Goal: Task Accomplishment & Management: Manage account settings

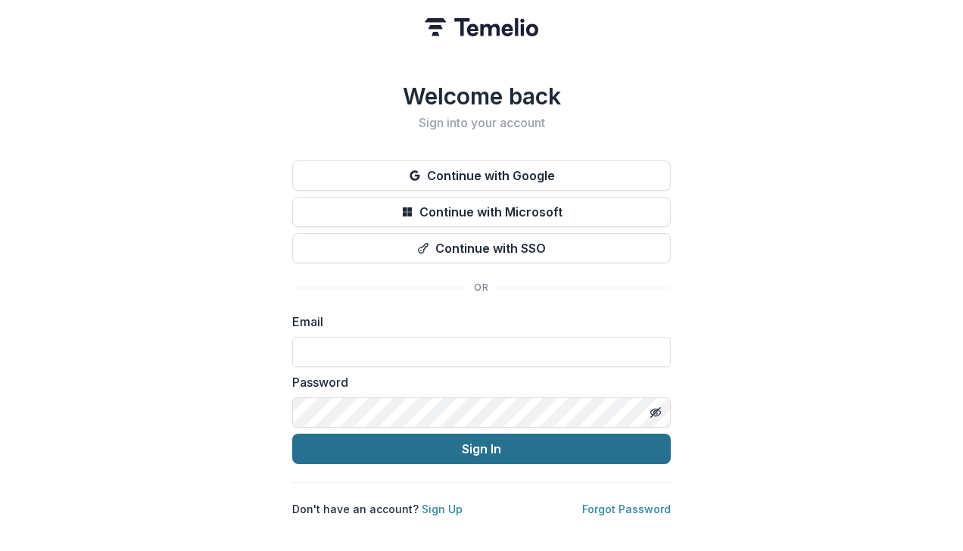
type input "**********"
click at [506, 446] on button "Sign In" at bounding box center [481, 449] width 379 height 30
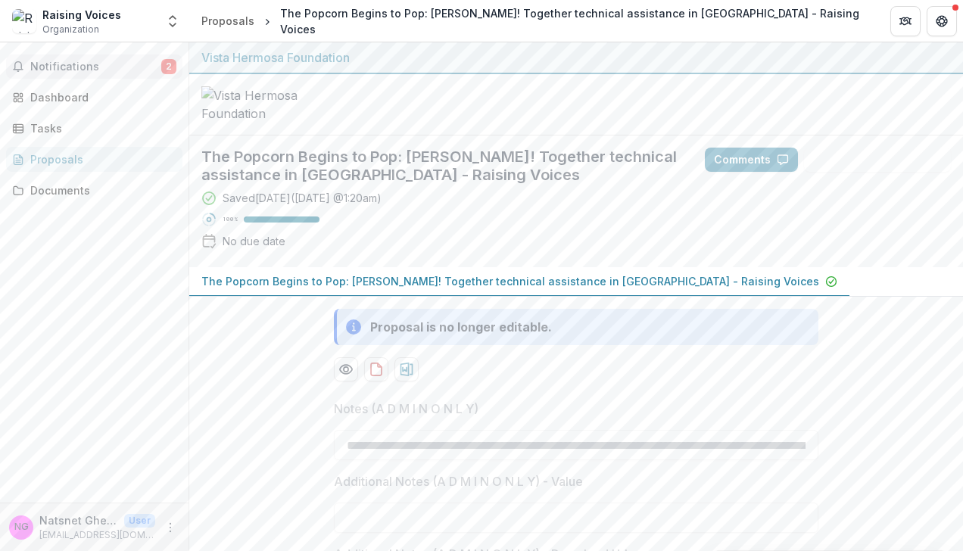
click at [84, 67] on span "Notifications" at bounding box center [95, 67] width 131 height 13
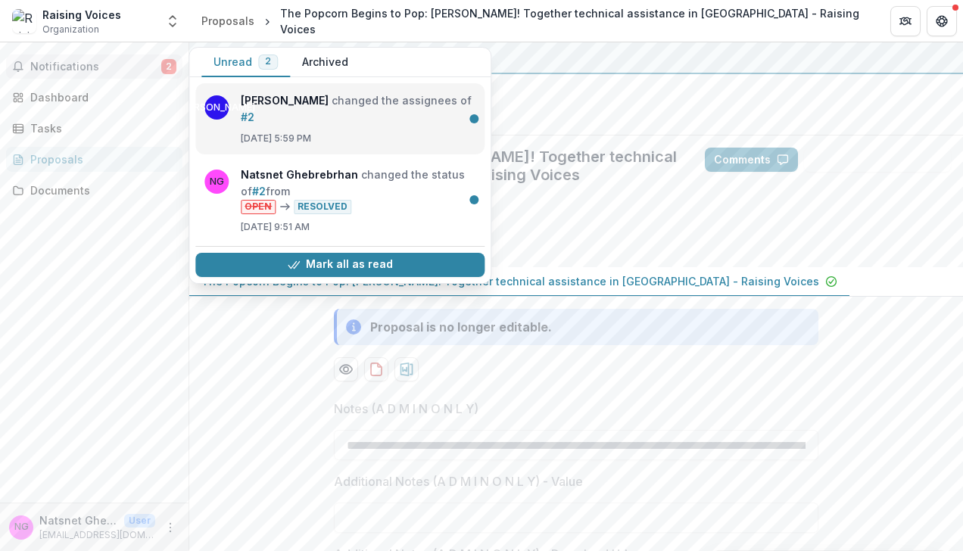
click at [254, 111] on link "#2" at bounding box center [248, 117] width 14 height 13
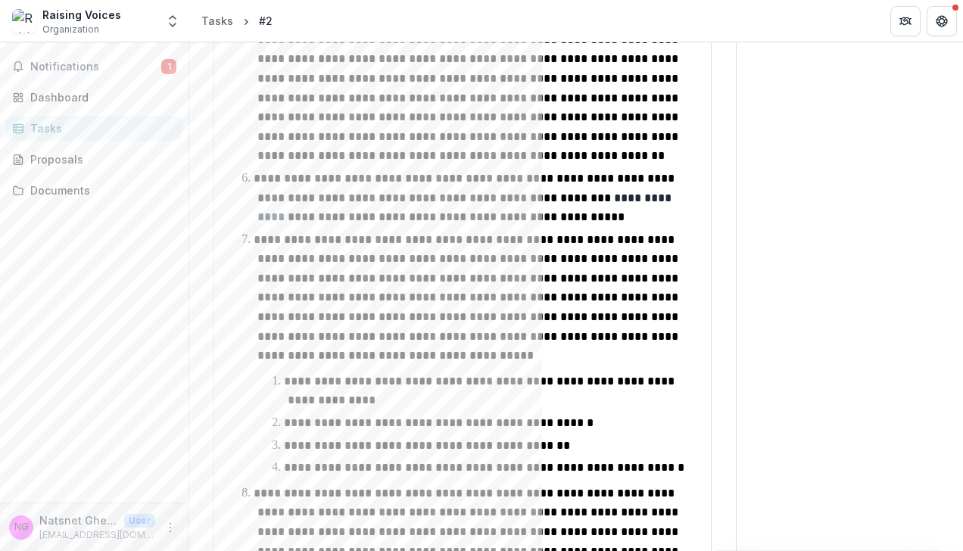
scroll to position [1910, 0]
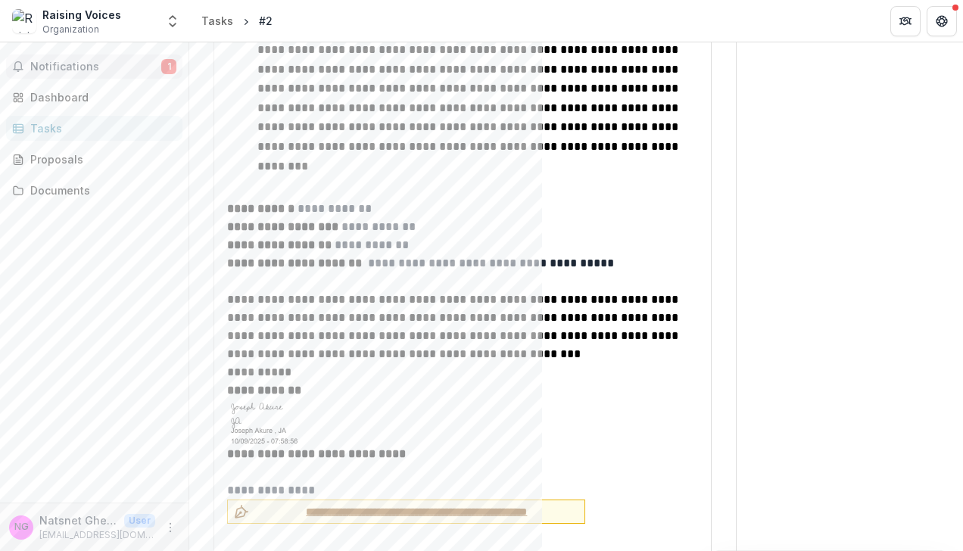
click at [84, 63] on span "Notifications" at bounding box center [95, 67] width 131 height 13
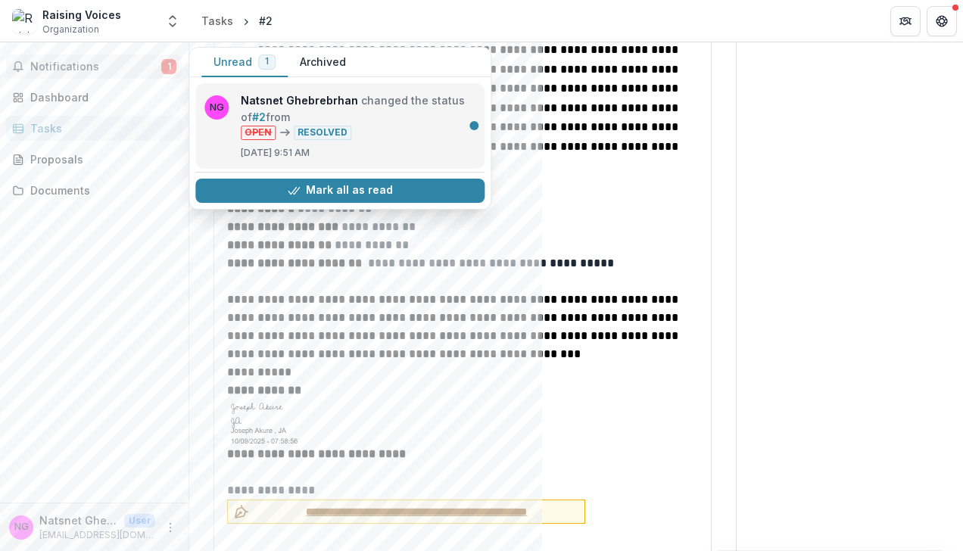
click at [266, 123] on link "#2" at bounding box center [259, 117] width 14 height 13
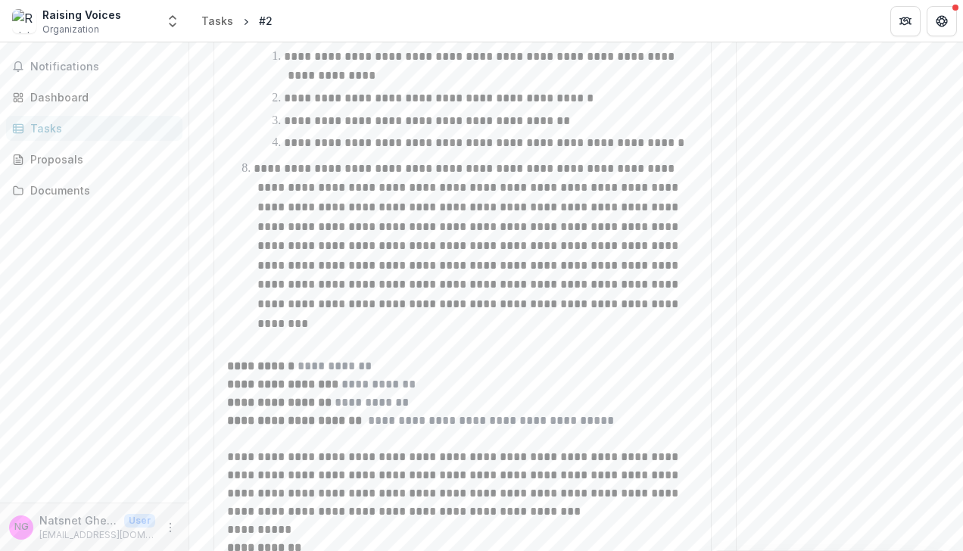
scroll to position [1937, 0]
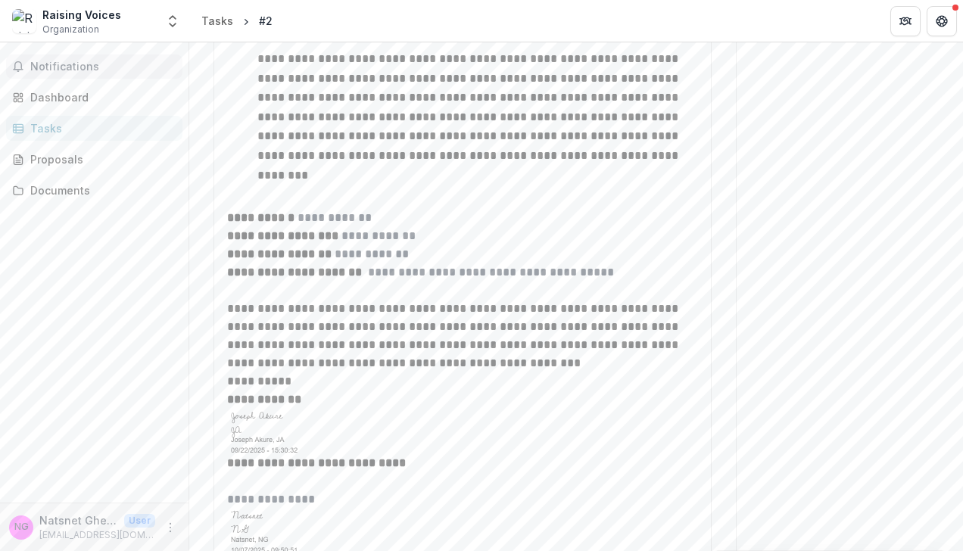
click at [91, 64] on span "Notifications" at bounding box center [103, 67] width 146 height 13
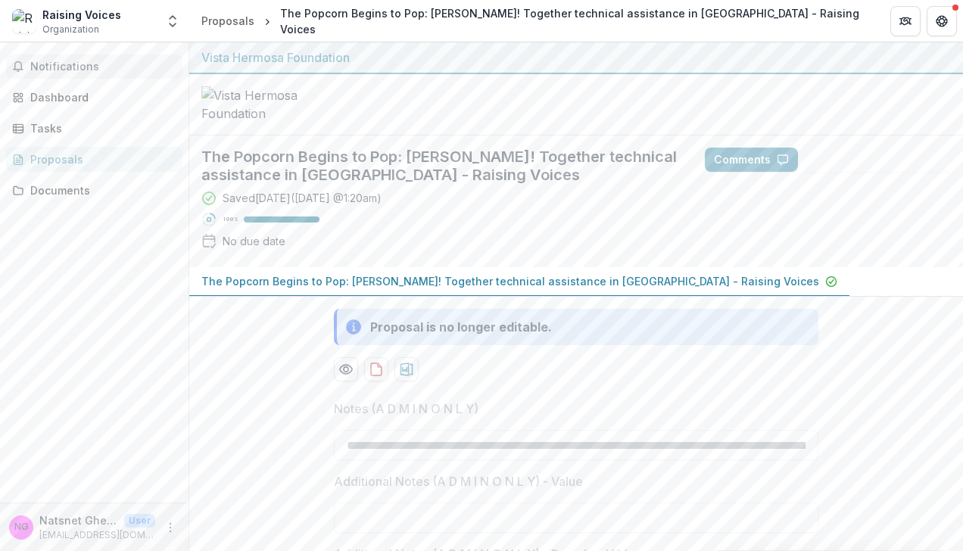
click at [90, 70] on span "Notifications" at bounding box center [103, 67] width 146 height 13
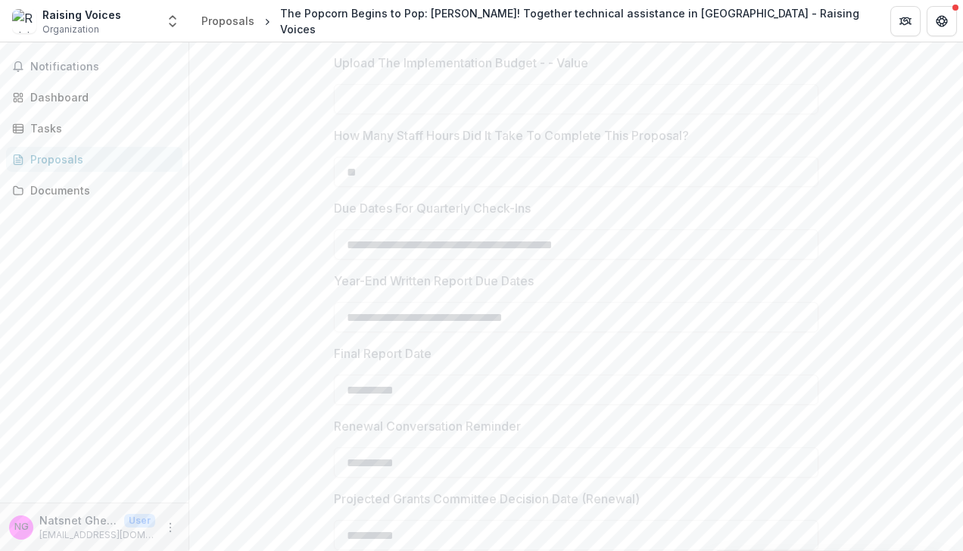
scroll to position [6127, 0]
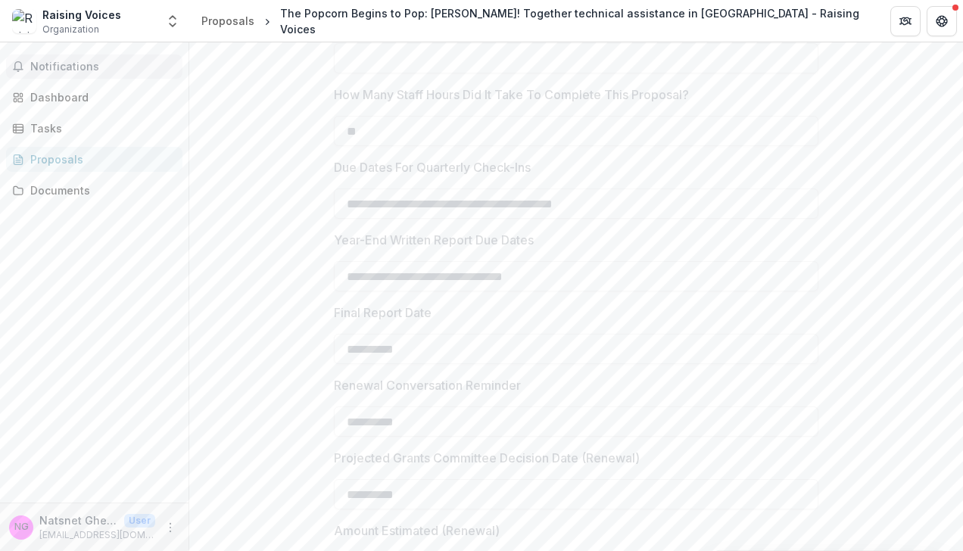
click at [62, 70] on span "Notifications" at bounding box center [103, 67] width 146 height 13
click at [61, 100] on div "Dashboard" at bounding box center [100, 97] width 140 height 16
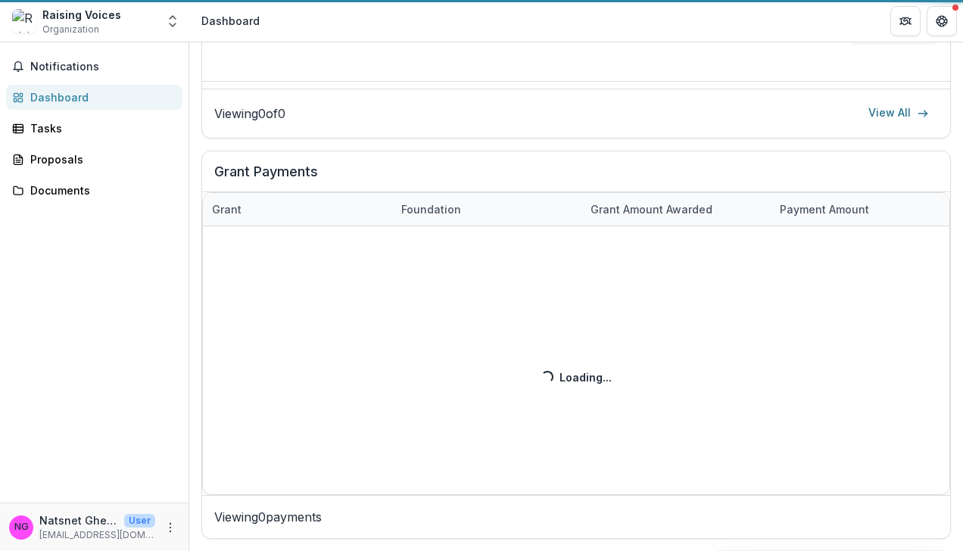
scroll to position [783, 0]
